Goal: Obtain resource: Download file/media

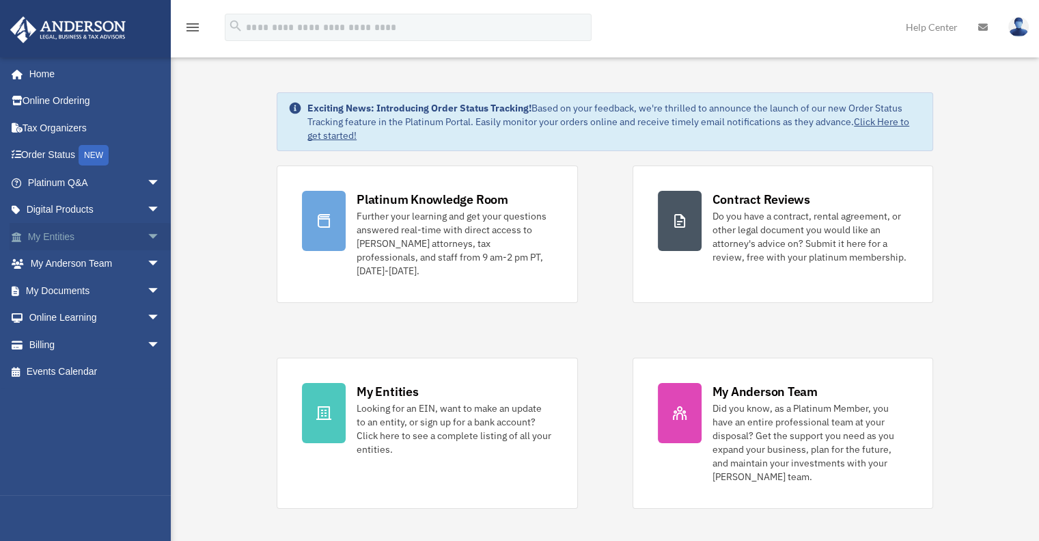
click at [85, 241] on link "My Entities arrow_drop_down" at bounding box center [96, 236] width 172 height 27
click at [147, 237] on span "arrow_drop_down" at bounding box center [160, 237] width 27 height 28
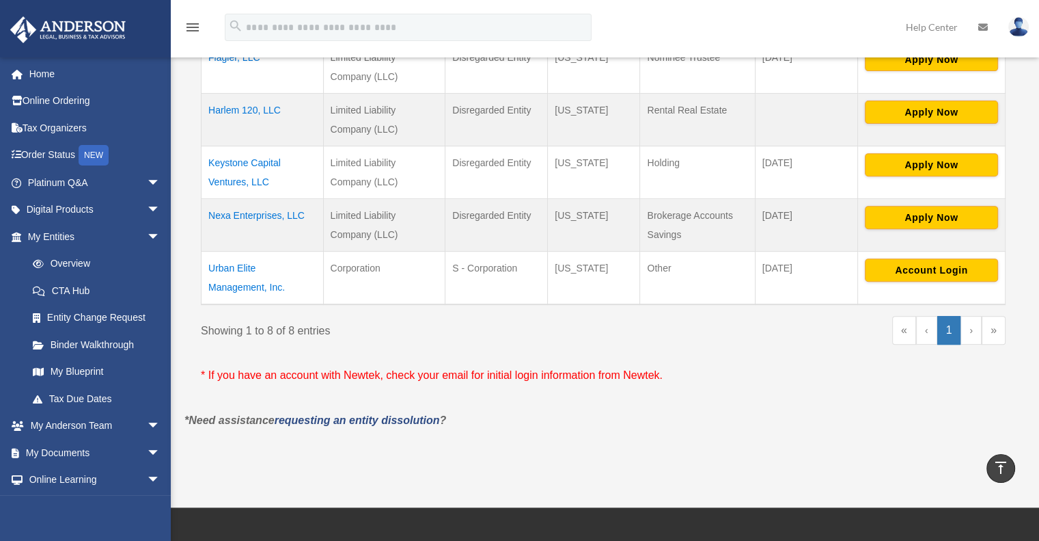
scroll to position [505, 0]
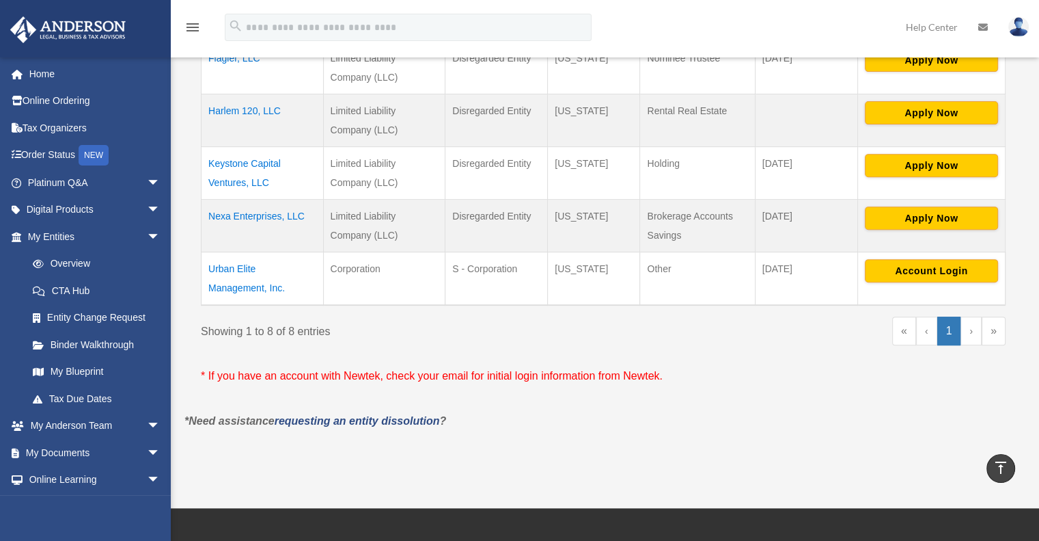
click at [232, 272] on td "Urban Elite Management, Inc." at bounding box center [263, 277] width 122 height 53
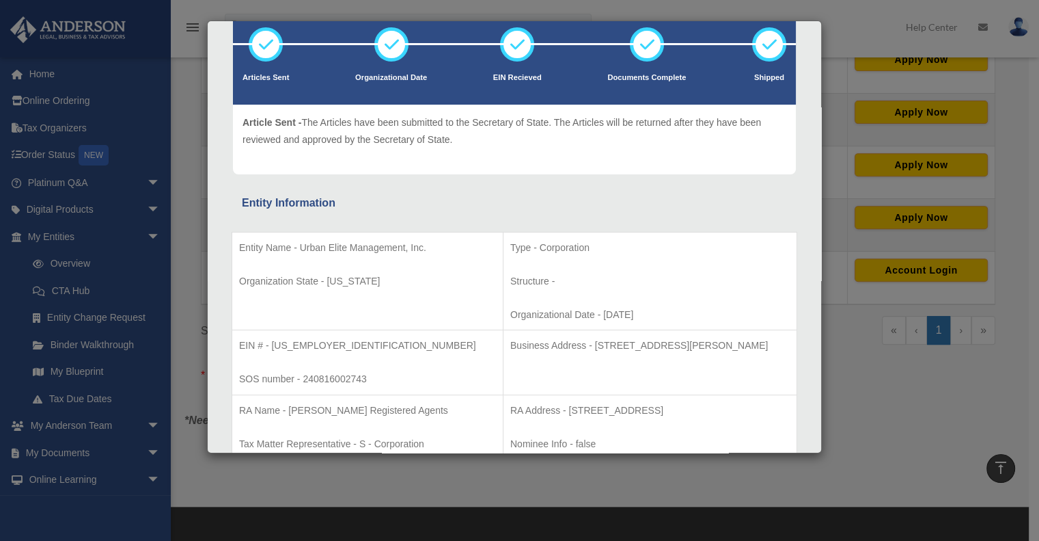
scroll to position [0, 0]
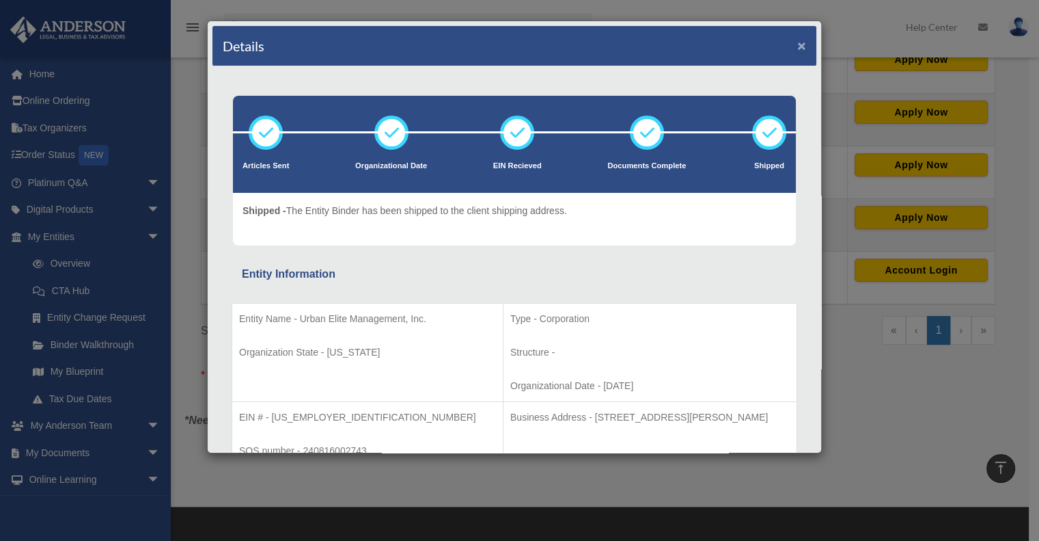
click at [797, 44] on button "×" at bounding box center [801, 45] width 9 height 14
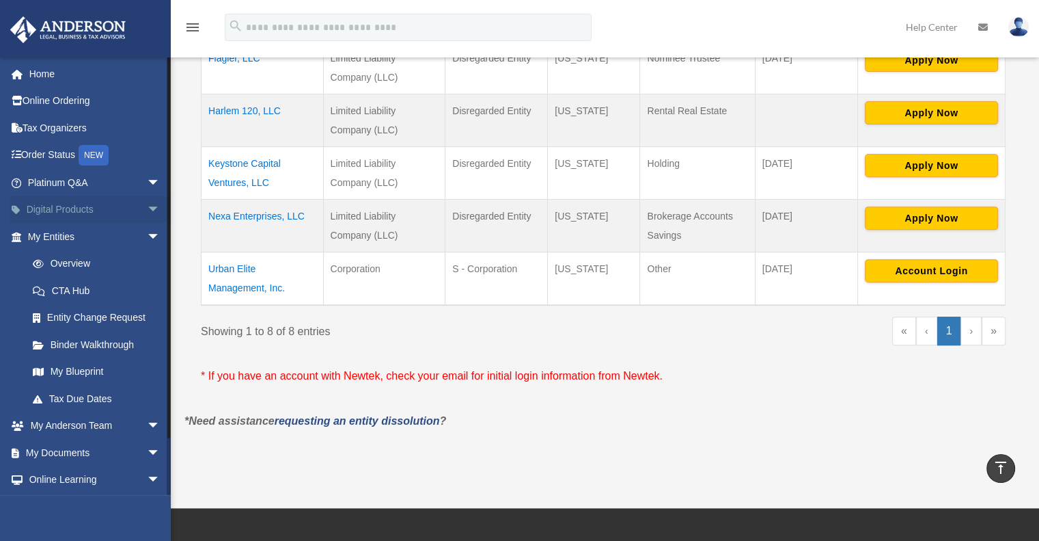
click at [74, 215] on link "Digital Products arrow_drop_down" at bounding box center [96, 209] width 172 height 27
click at [147, 210] on span "arrow_drop_down" at bounding box center [160, 210] width 27 height 28
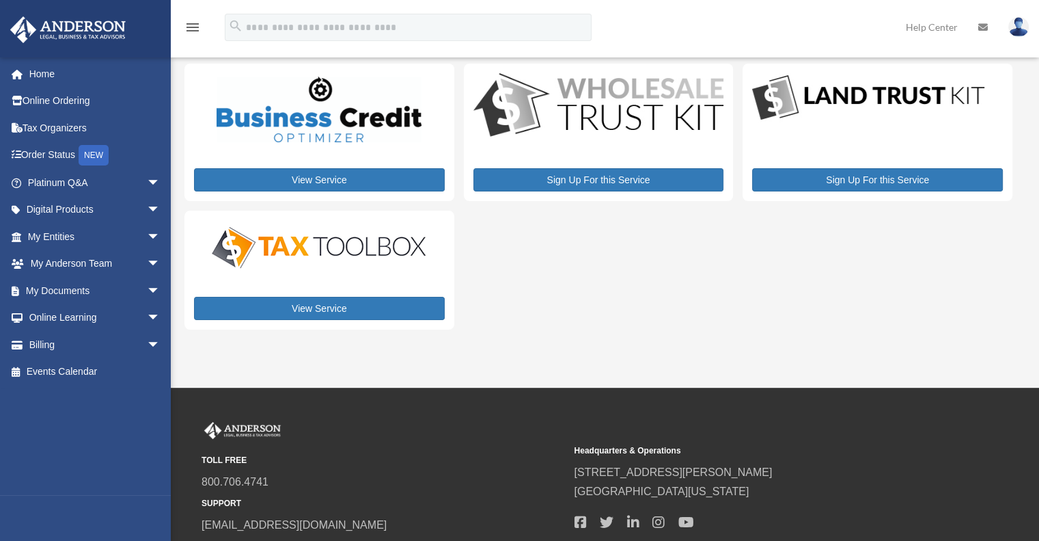
scroll to position [25, 0]
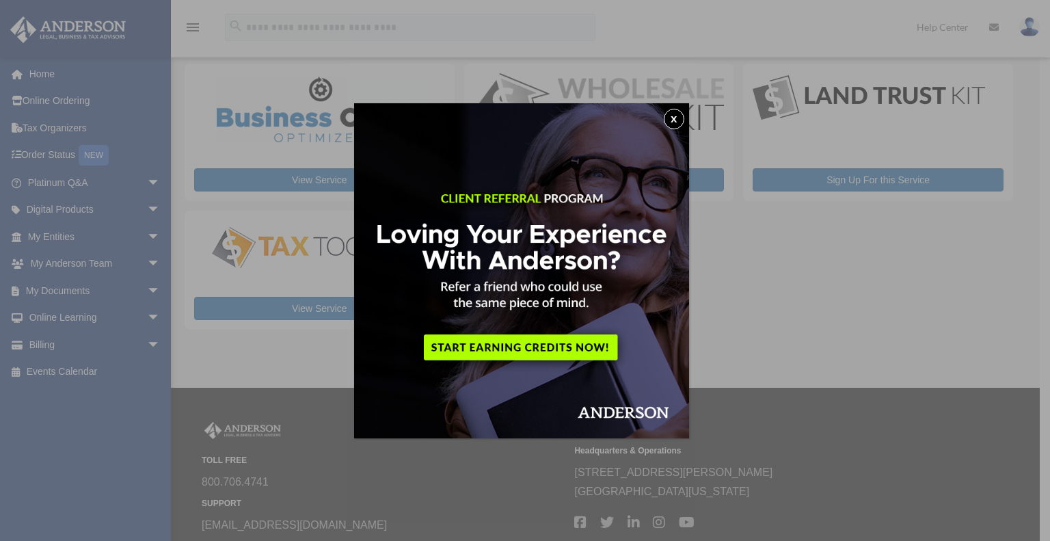
click at [680, 115] on button "x" at bounding box center [674, 119] width 21 height 21
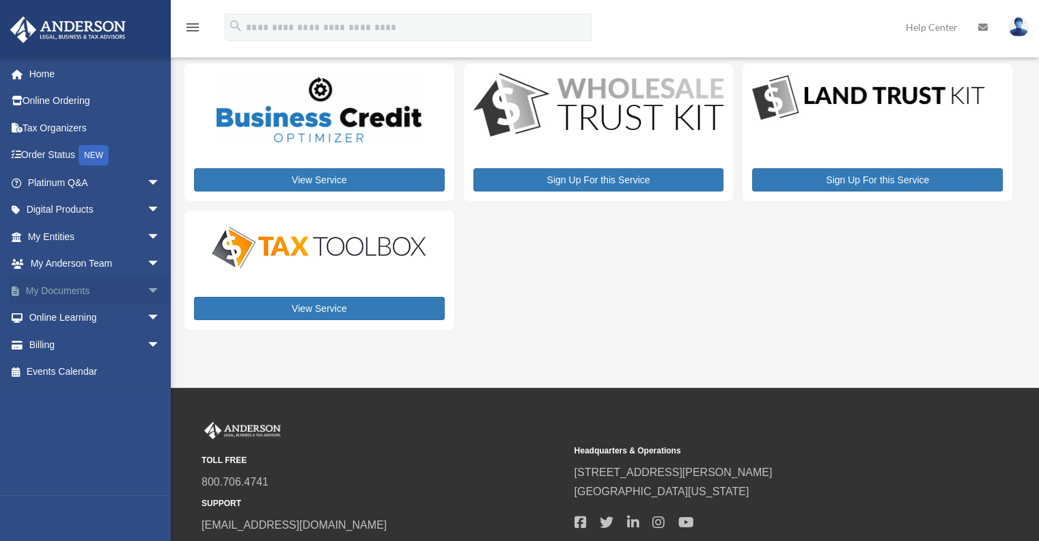
click at [84, 297] on link "My Documents arrow_drop_down" at bounding box center [96, 290] width 172 height 27
click at [147, 292] on span "arrow_drop_down" at bounding box center [160, 291] width 27 height 28
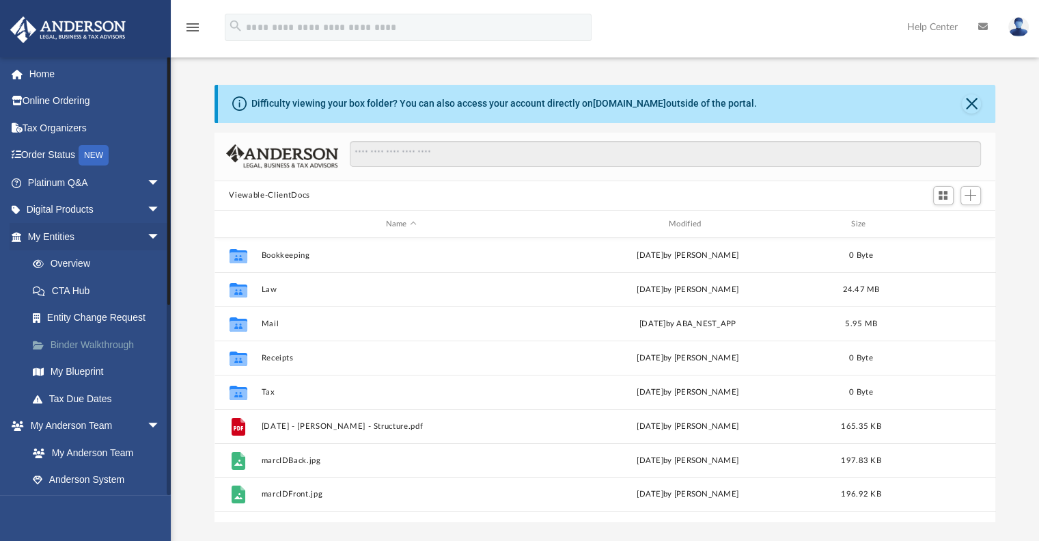
scroll to position [300, 771]
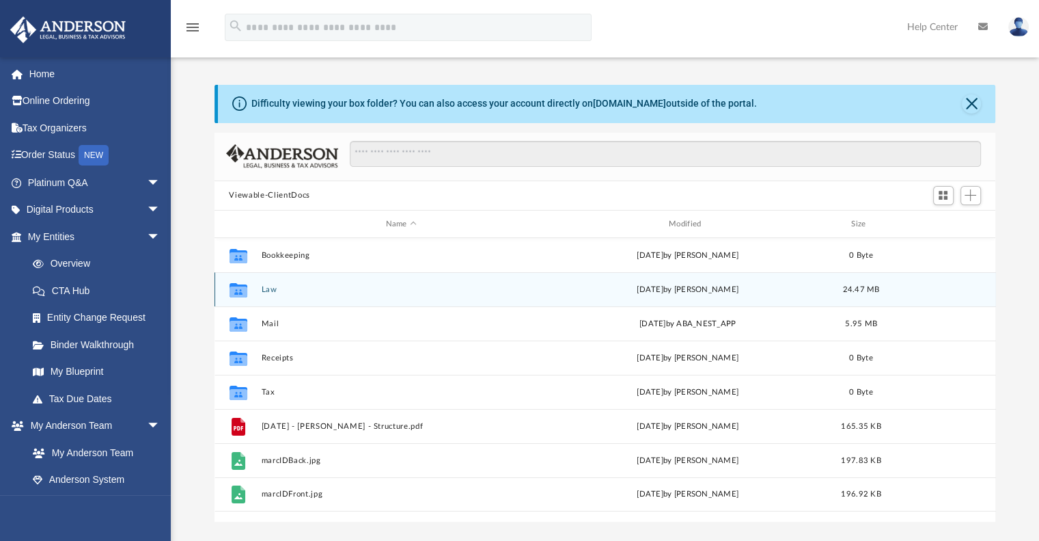
click at [269, 294] on div "Collaborated Folder Law [DATE] by [PERSON_NAME] 24.47 MB" at bounding box center [606, 289] width 782 height 34
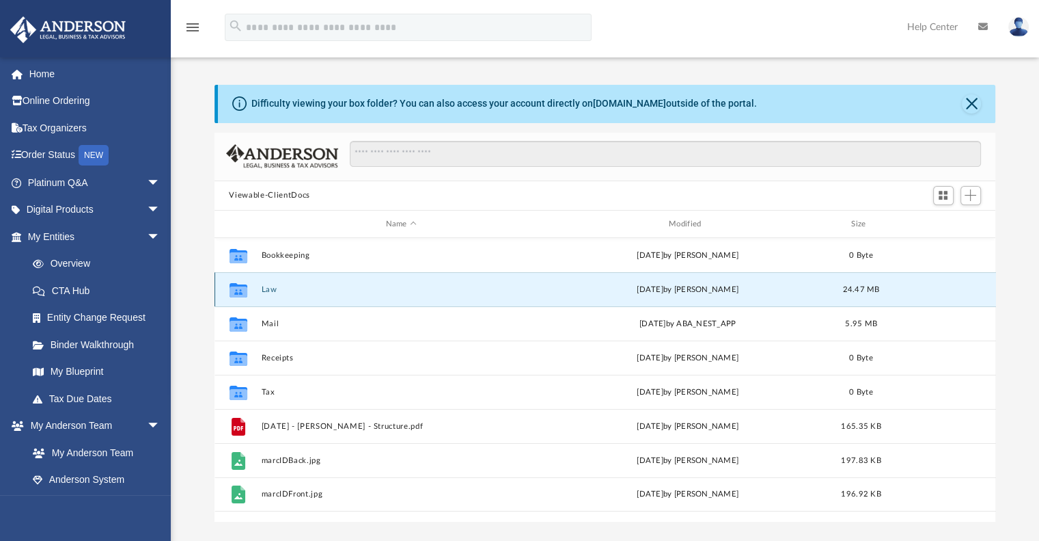
click at [239, 289] on icon "grid" at bounding box center [238, 291] width 18 height 11
click at [303, 292] on button "Law" at bounding box center [401, 289] width 280 height 9
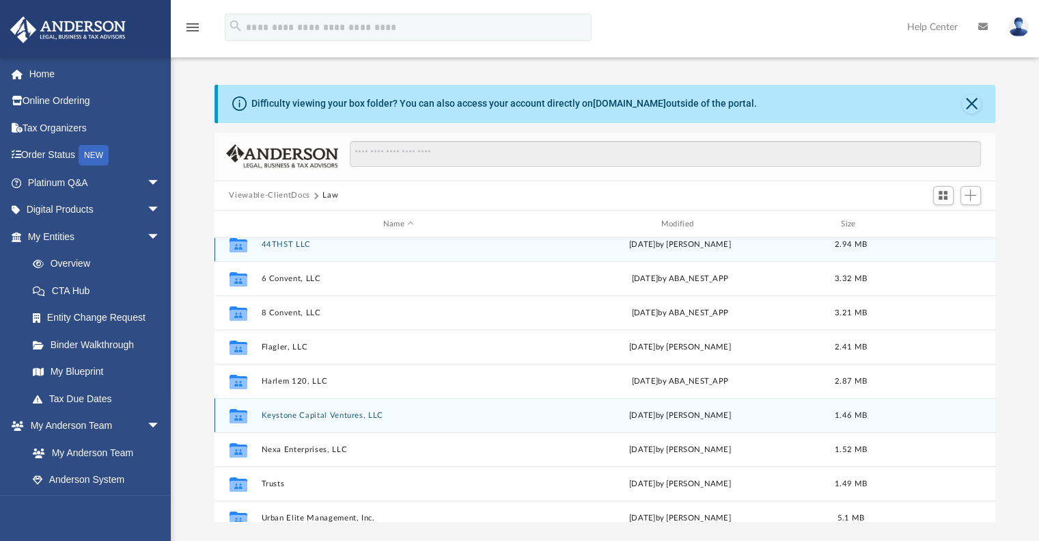
scroll to position [57, 0]
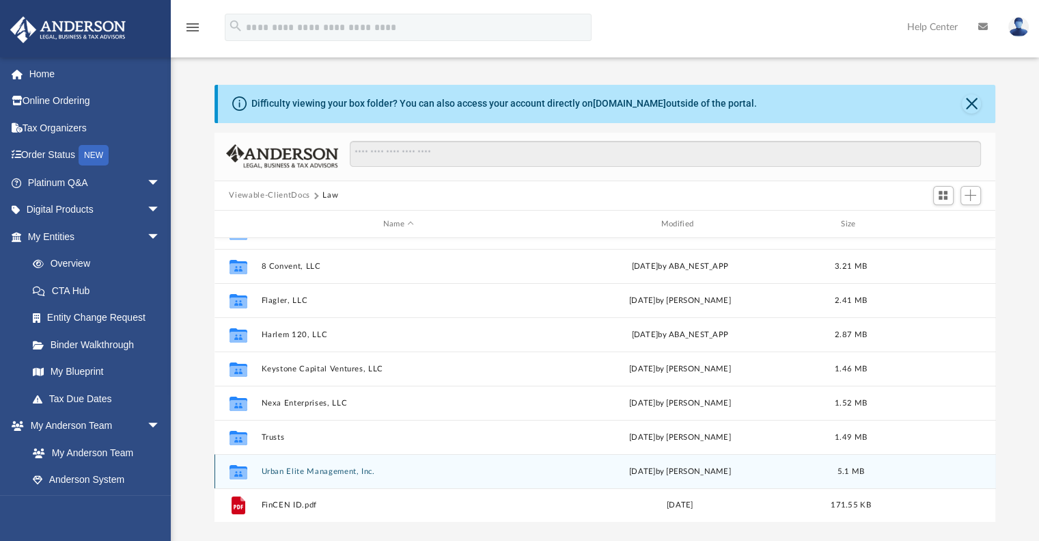
click at [336, 476] on div "Collaborated Folder Urban Elite Management, Inc. [DATE] by [PERSON_NAME] 5.1 MB" at bounding box center [606, 471] width 782 height 34
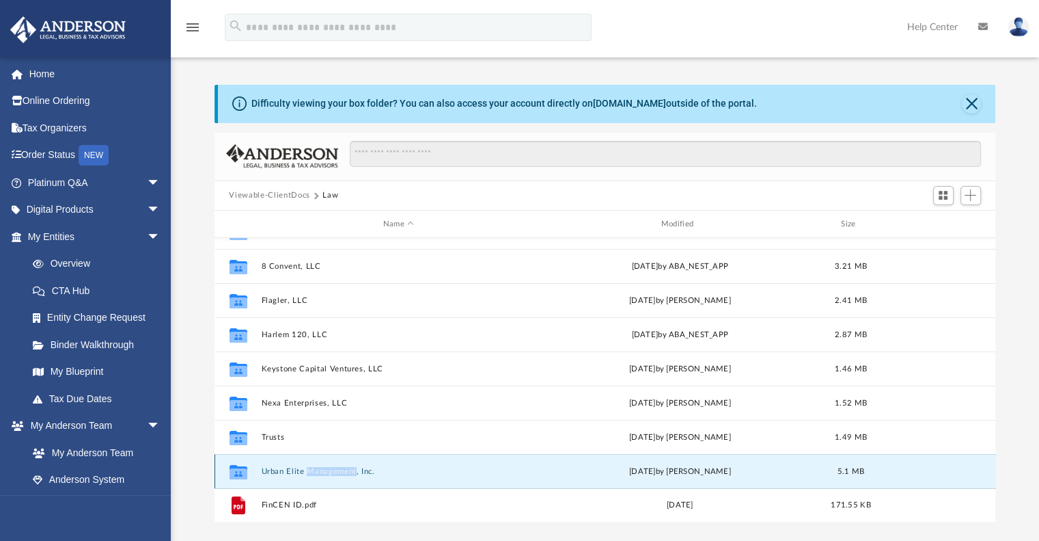
click at [312, 467] on button "Urban Elite Management, Inc." at bounding box center [398, 471] width 275 height 9
click at [558, 476] on div "Thu Nov 14 2024 by Maryana Amman" at bounding box center [680, 471] width 275 height 12
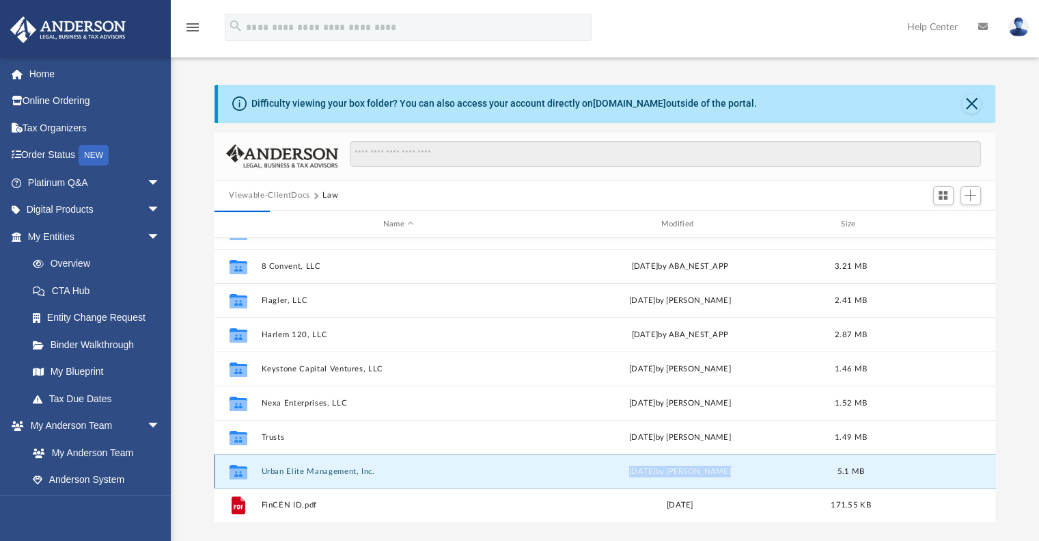
click at [558, 476] on div "Thu Nov 14 2024 by Maryana Amman" at bounding box center [680, 471] width 275 height 12
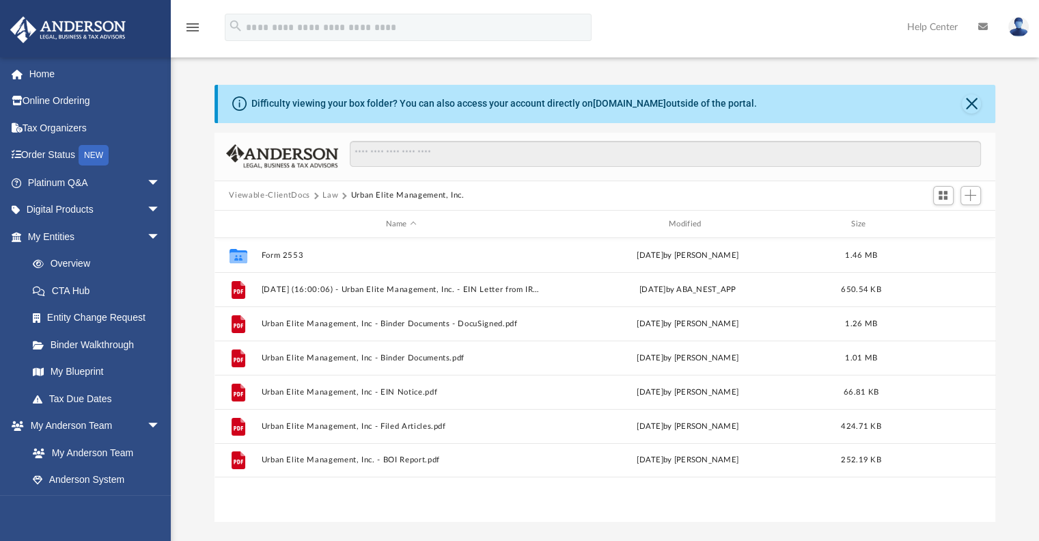
scroll to position [0, 0]
click at [465, 480] on div "Collaborated Folder Form 2553 Thu Nov 14 2024 by Maryana Amman 1.46 MB File 202…" at bounding box center [606, 379] width 782 height 283
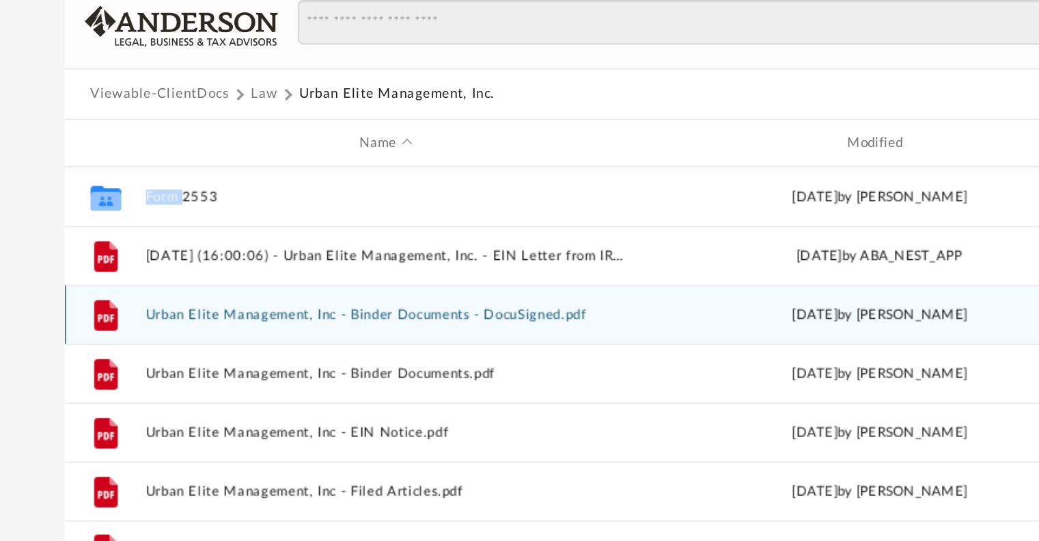
scroll to position [14, 0]
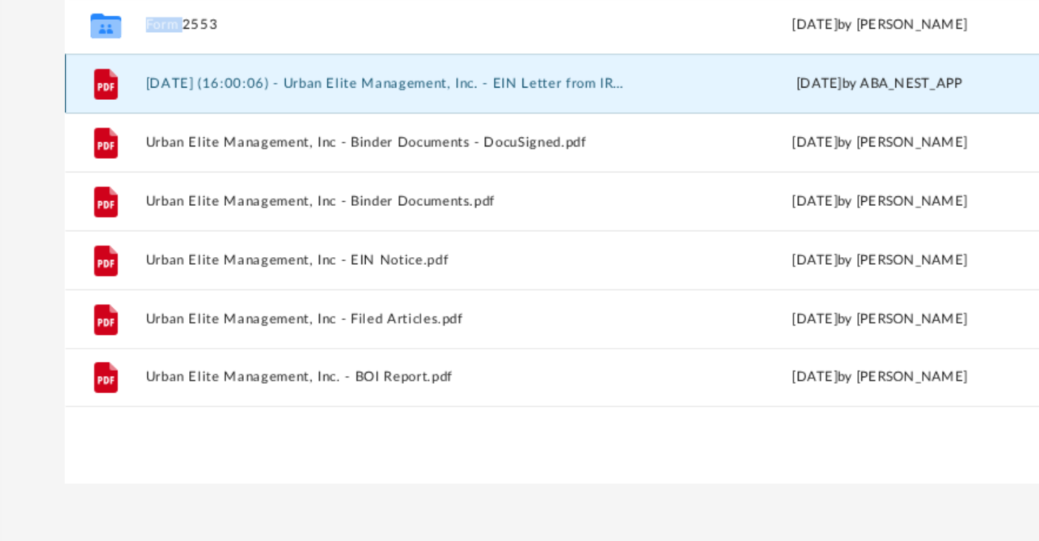
click at [373, 273] on button "2024.08.29 (16:00:06) - Urban Elite Management, Inc. - EIN Letter from IRS.pdf" at bounding box center [401, 275] width 280 height 9
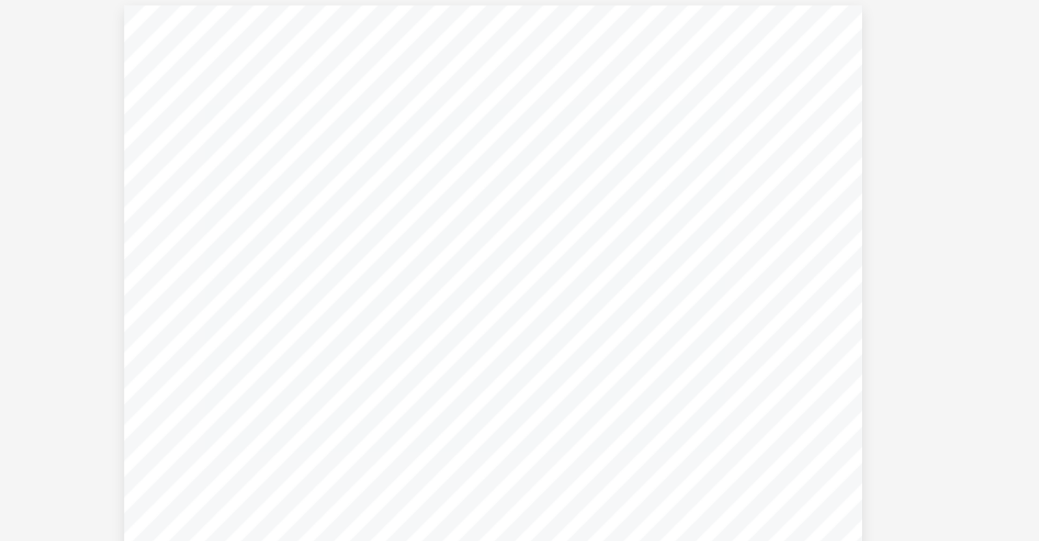
scroll to position [109, 0]
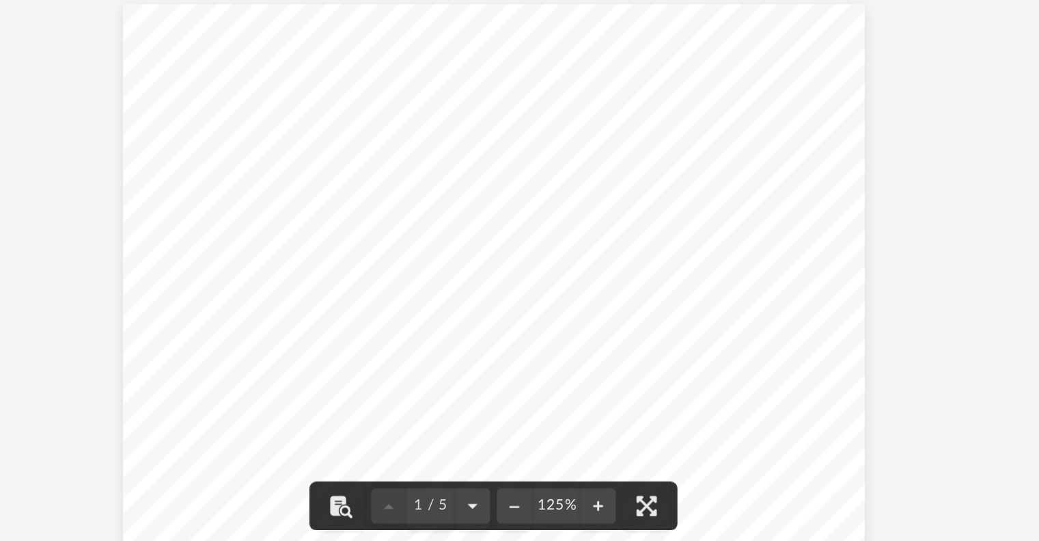
click at [814, 96] on div "Page 1" at bounding box center [605, 369] width 461 height 601
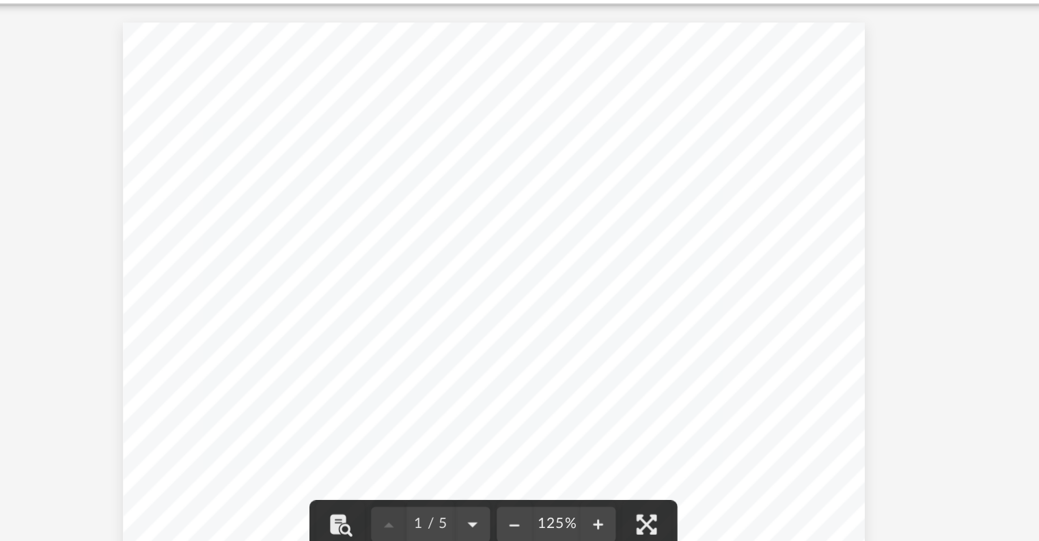
click at [812, 97] on div "Page 1" at bounding box center [605, 369] width 461 height 601
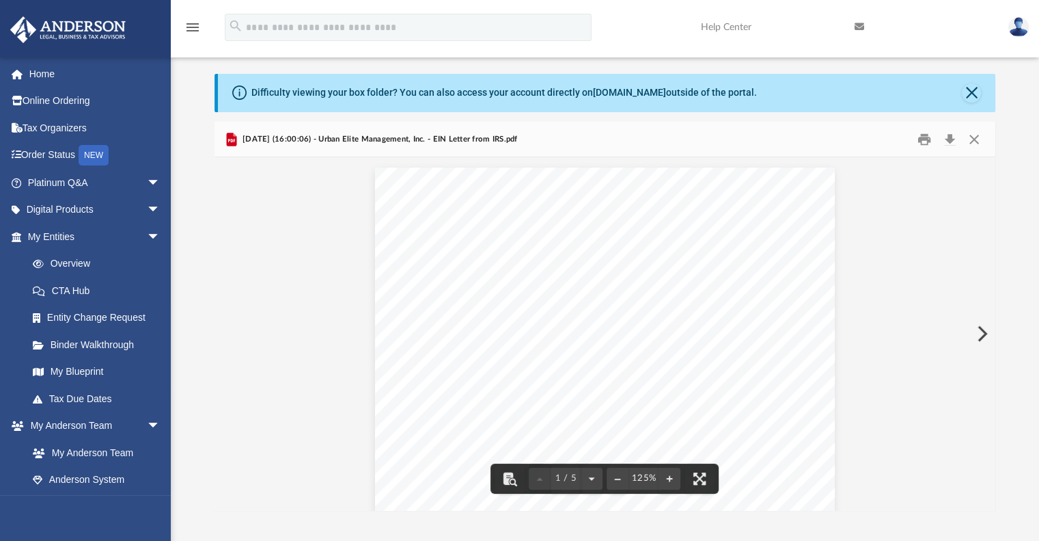
scroll to position [0, 0]
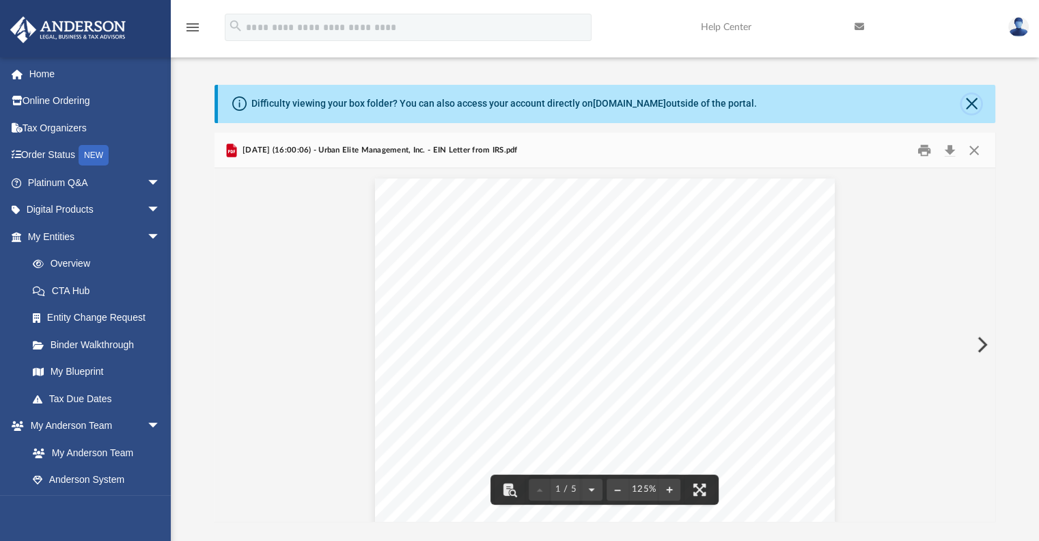
drag, startPoint x: 968, startPoint y: 98, endPoint x: 899, endPoint y: 92, distance: 68.6
click at [870, 85] on div "Difficulty viewing your box folder? You can also access your account directly o…" at bounding box center [607, 104] width 778 height 38
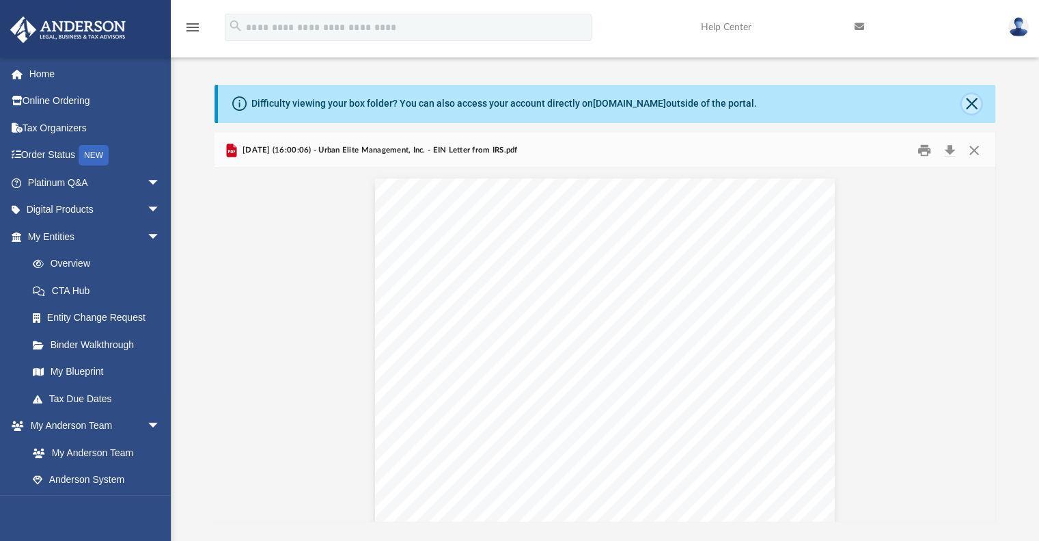
click at [970, 103] on button "Close" at bounding box center [971, 103] width 19 height 19
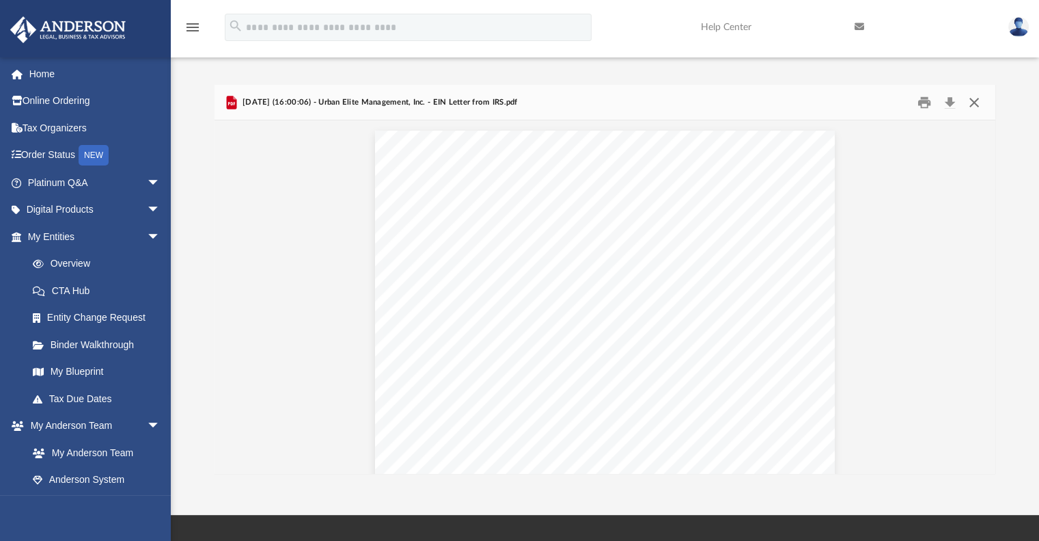
click at [972, 106] on button "Close" at bounding box center [974, 102] width 25 height 21
